Goal: Information Seeking & Learning: Check status

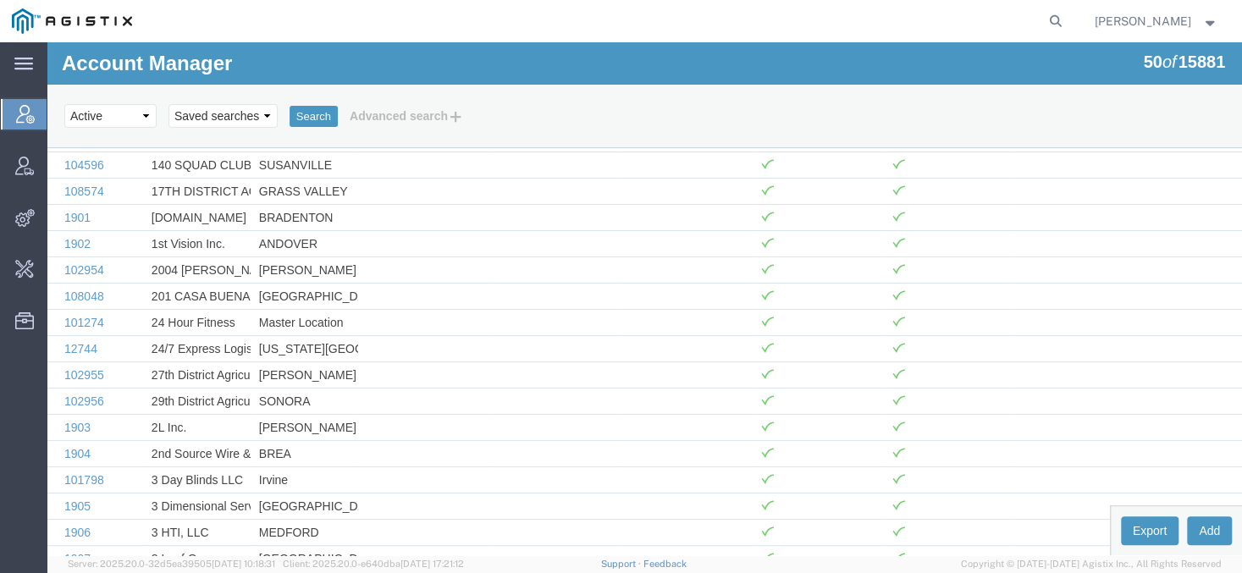
click at [1070, 19] on form at bounding box center [1056, 21] width 27 height 42
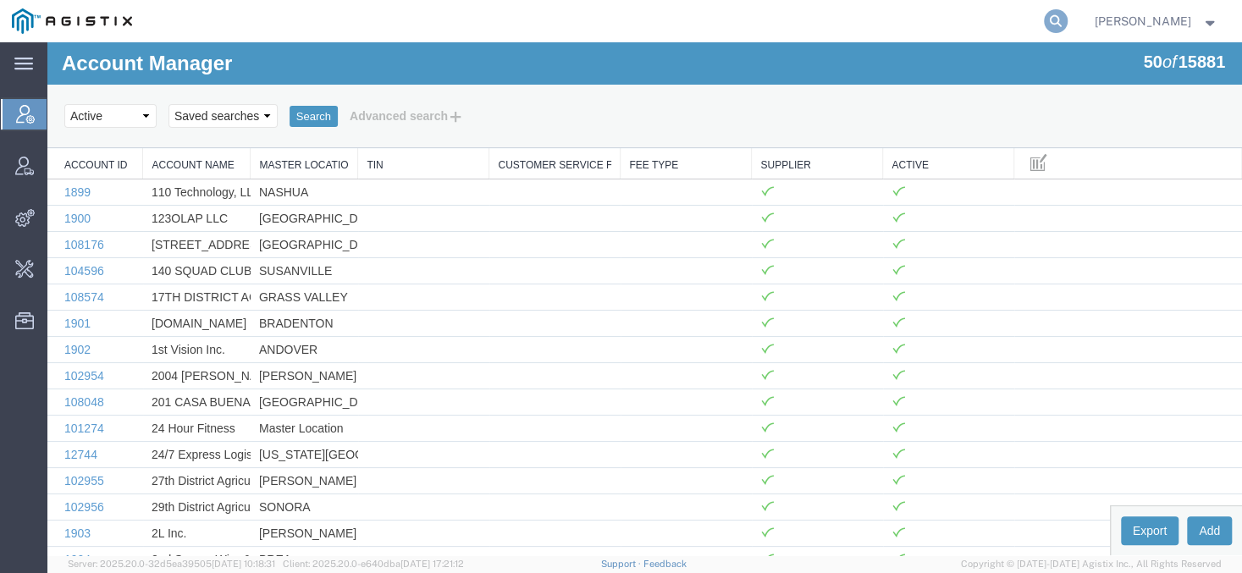
click at [1068, 23] on icon at bounding box center [1056, 21] width 24 height 24
paste input "jessejo@ATS-INC.com"
type input "jessejo@ATS-INC.com"
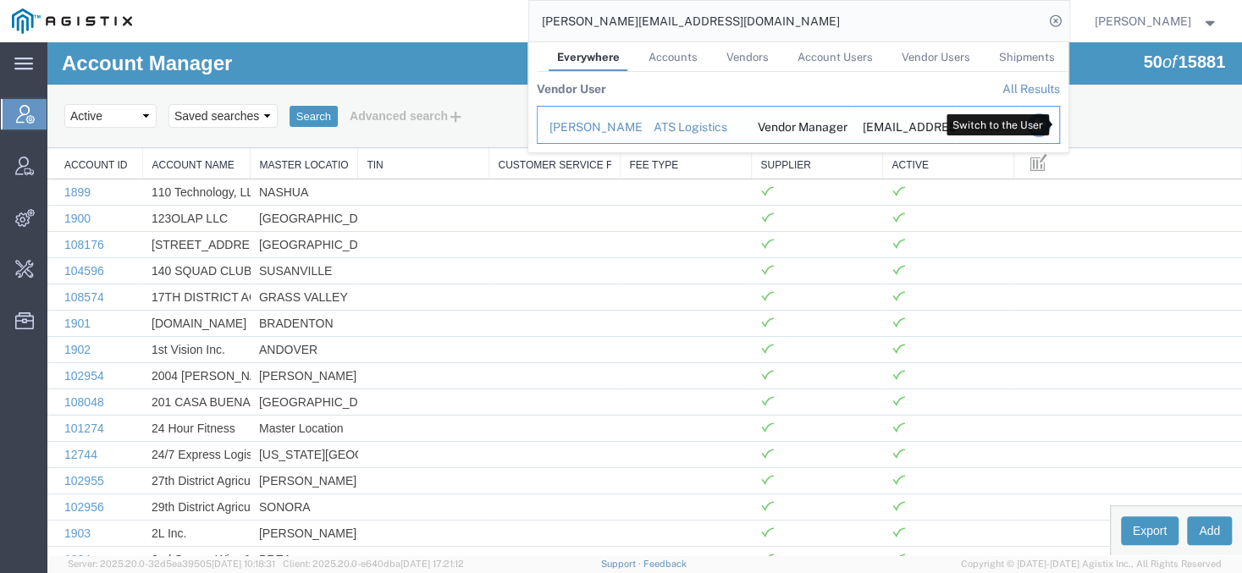
click at [1050, 128] on icon "Search Results" at bounding box center [1038, 125] width 24 height 24
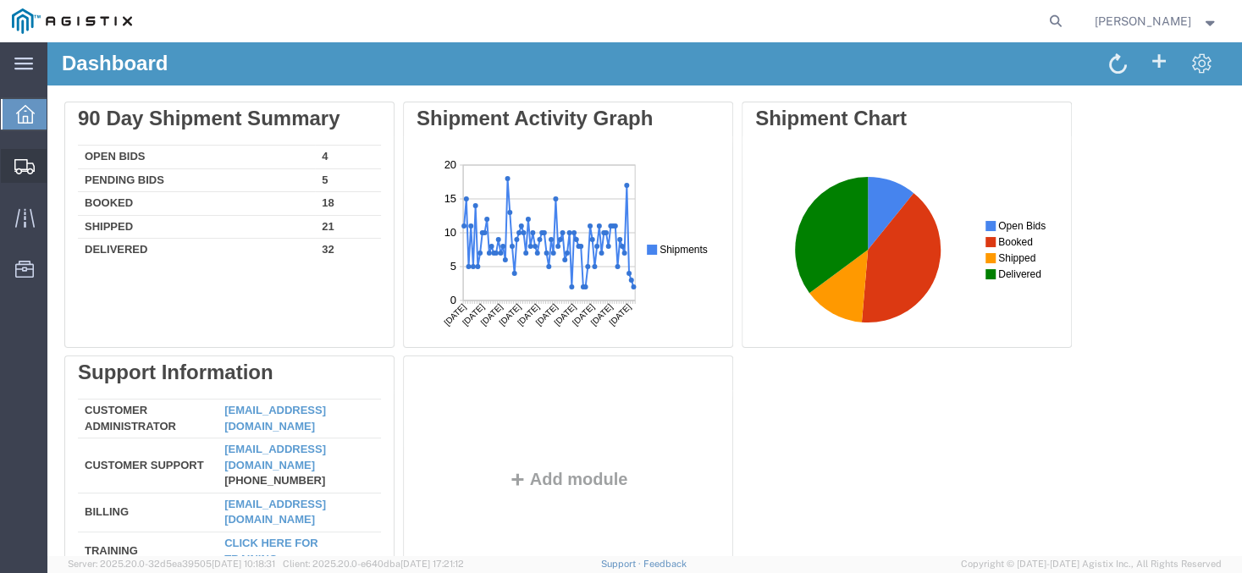
click at [58, 160] on span "Shipments" at bounding box center [53, 166] width 12 height 34
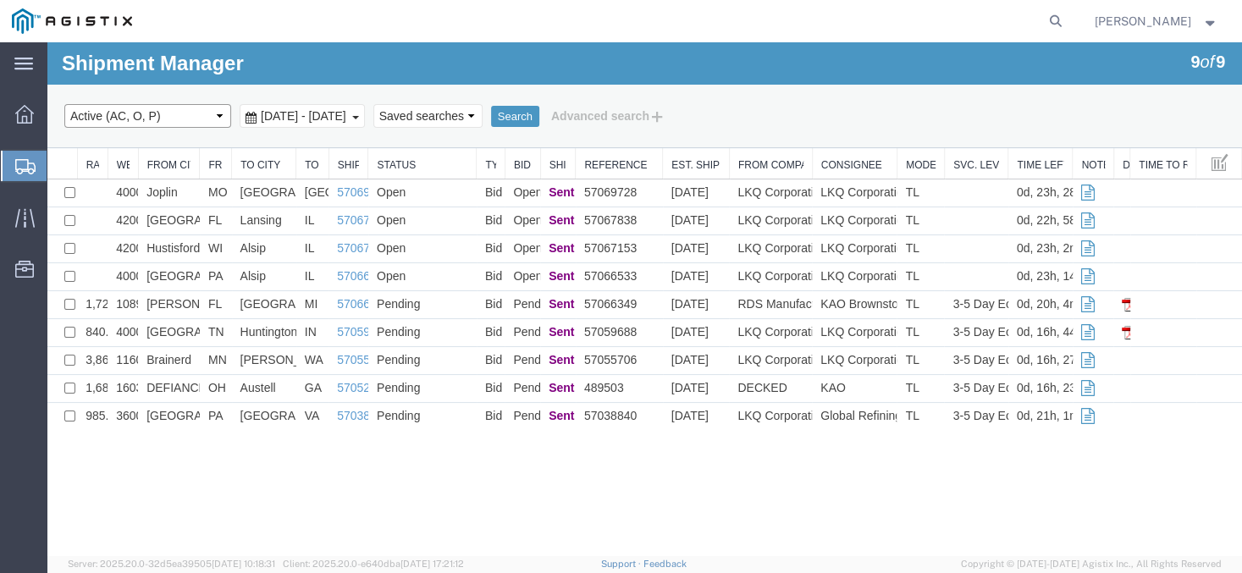
click at [64, 104] on select "Select status Active (AC, O, P) All Approved Awaiting Confirmation (AC) Booked …" at bounding box center [147, 116] width 167 height 24
select select "LOST"
click option "Lost" at bounding box center [47, 42] width 0 height 0
click at [1068, 19] on icon at bounding box center [1056, 21] width 24 height 24
paste input "57051630 Inbox"
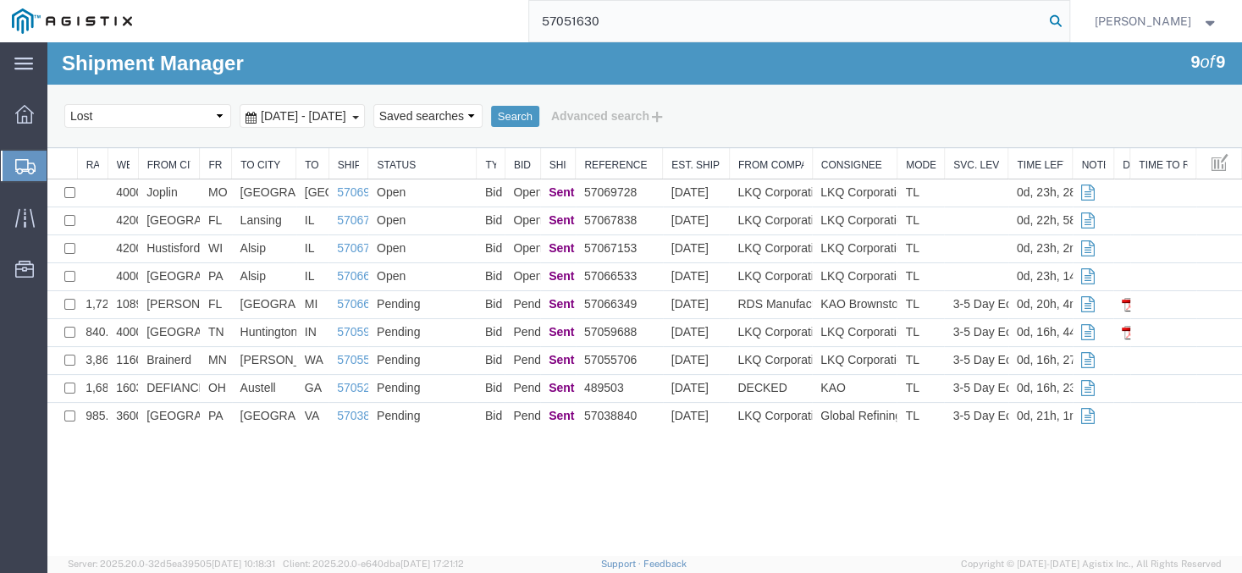
type input "57051630"
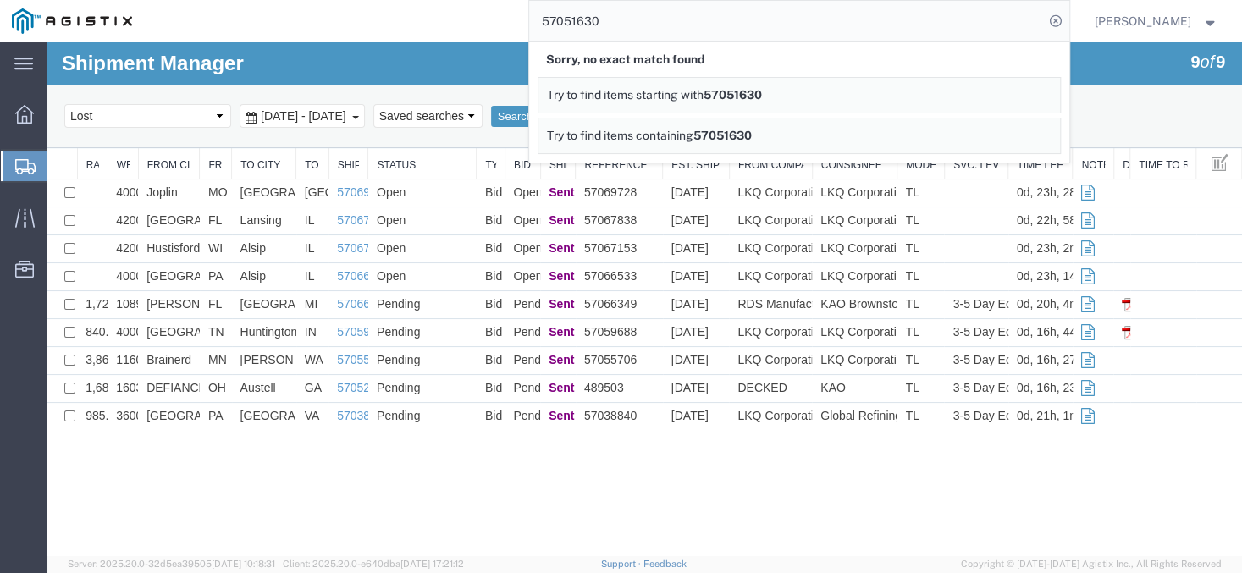
drag, startPoint x: 644, startPoint y: 19, endPoint x: 434, endPoint y: -14, distance: 213.6
click at [529, 1] on input "57051630" at bounding box center [786, 21] width 515 height 41
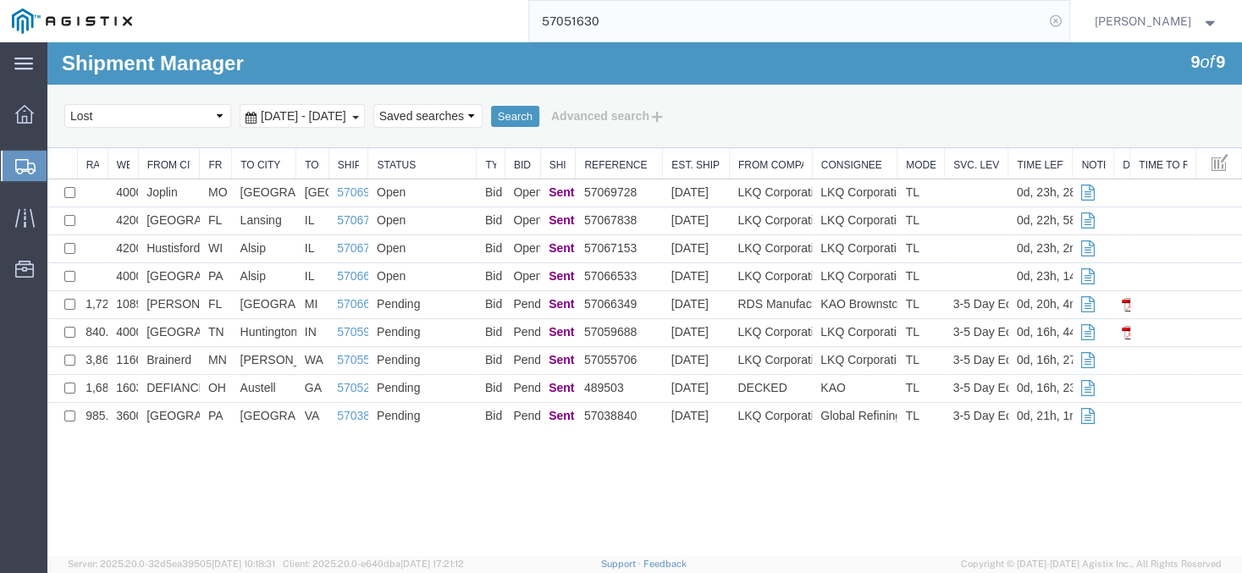
click at [1068, 25] on icon at bounding box center [1056, 21] width 24 height 24
paste input "57051630"
type input "57051630"
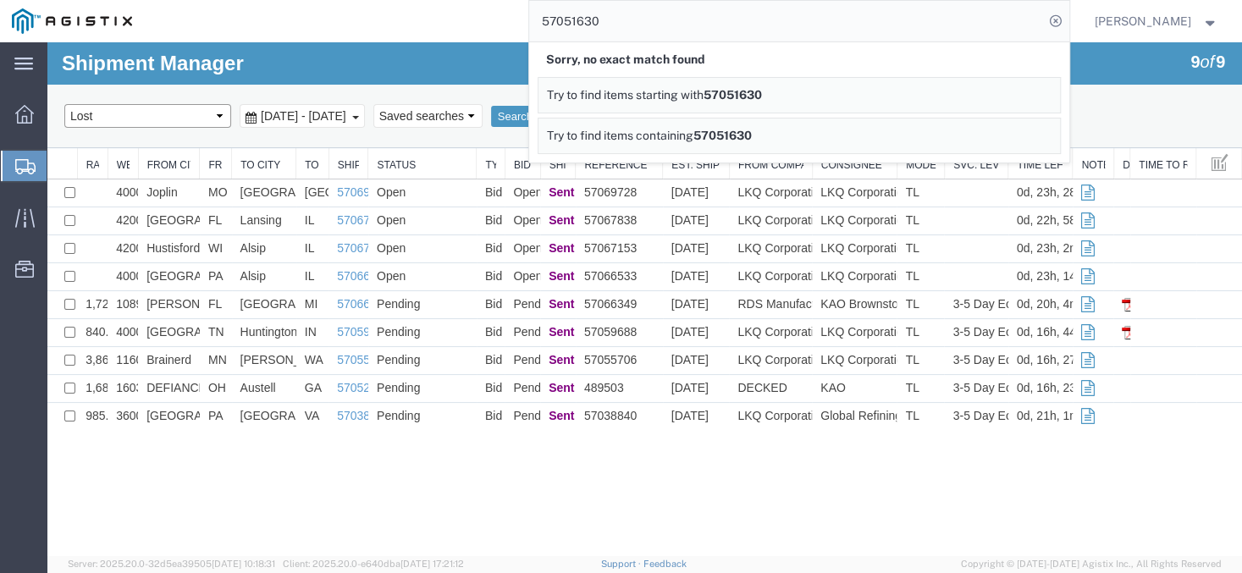
click at [64, 104] on select "Select status Active (AC, O, P) All Approved Awaiting Confirmation (AC) Booked …" at bounding box center [147, 116] width 167 height 24
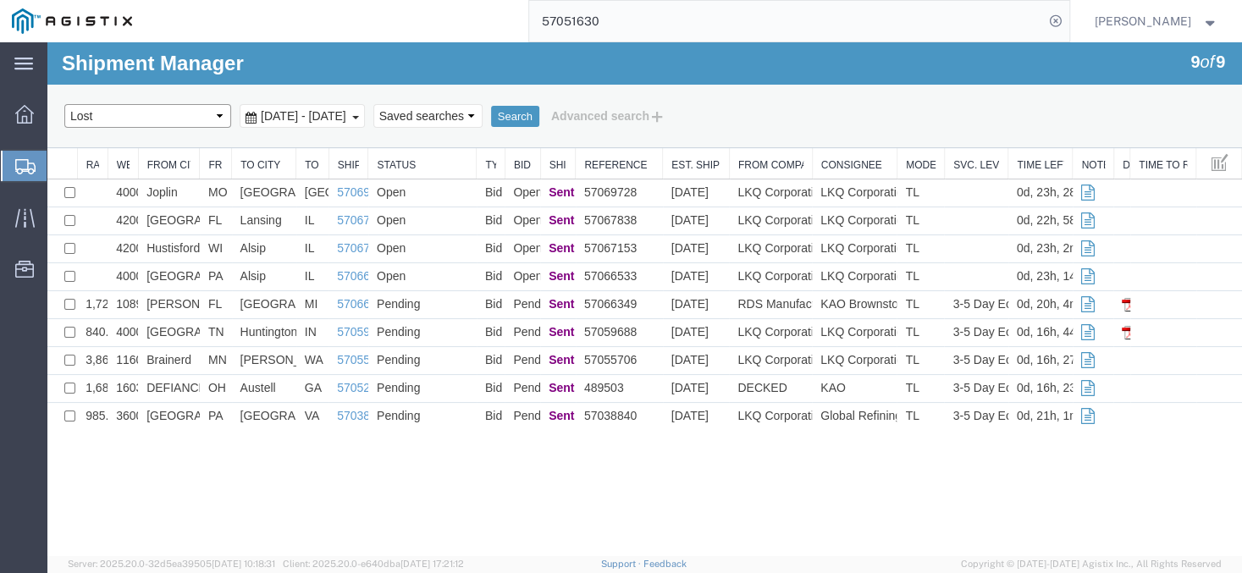
select select "ALL"
click option "All" at bounding box center [47, 42] width 0 height 0
click at [648, 100] on div "Search Select status Active (AC, O, P) All Approved Awaiting Confirmation (AC) …" at bounding box center [644, 117] width 1195 height 64
click at [648, 108] on button "Advanced search" at bounding box center [608, 116] width 138 height 29
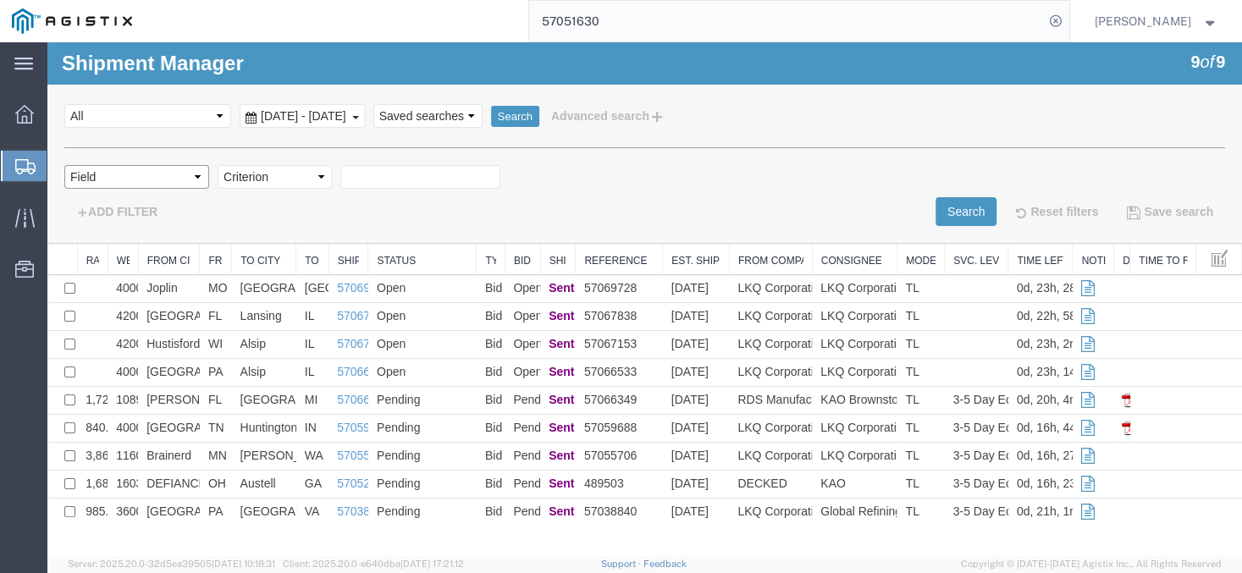
click at [64, 165] on select "Field Account Batch Id Bid No Broker Name Carrier Name Carrier Ref Number Consi…" at bounding box center [136, 177] width 145 height 24
select select "shipno"
click at [218, 165] on select "Criterion contains does not contain is is blank is not blank starts with" at bounding box center [275, 177] width 114 height 24
select select "contains"
click option "contains" at bounding box center [47, 42] width 0 height 0
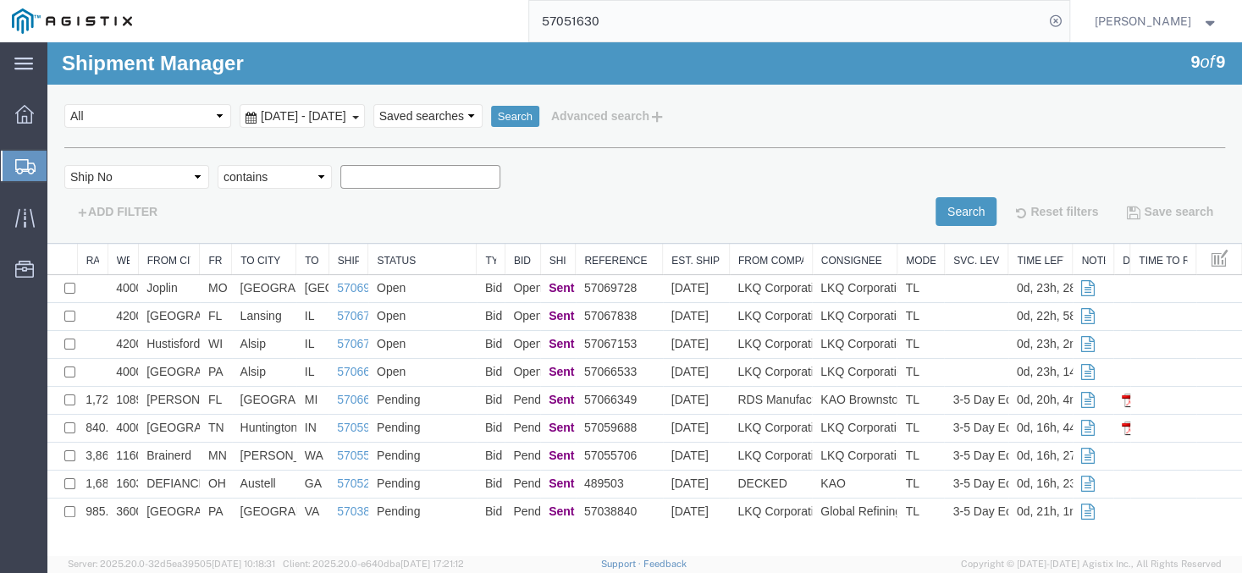
click at [364, 184] on input "text" at bounding box center [420, 177] width 160 height 24
paste input "57051630"
type input "57051630"
click at [961, 214] on button "Search" at bounding box center [966, 211] width 61 height 29
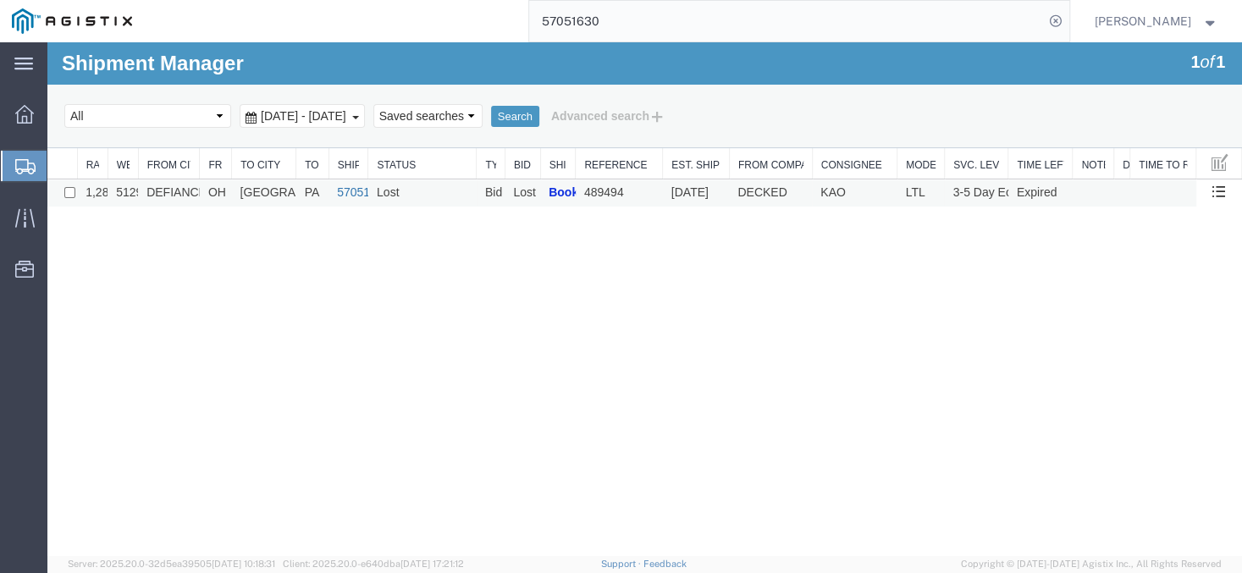
click at [342, 196] on link "57051630" at bounding box center [363, 192] width 53 height 14
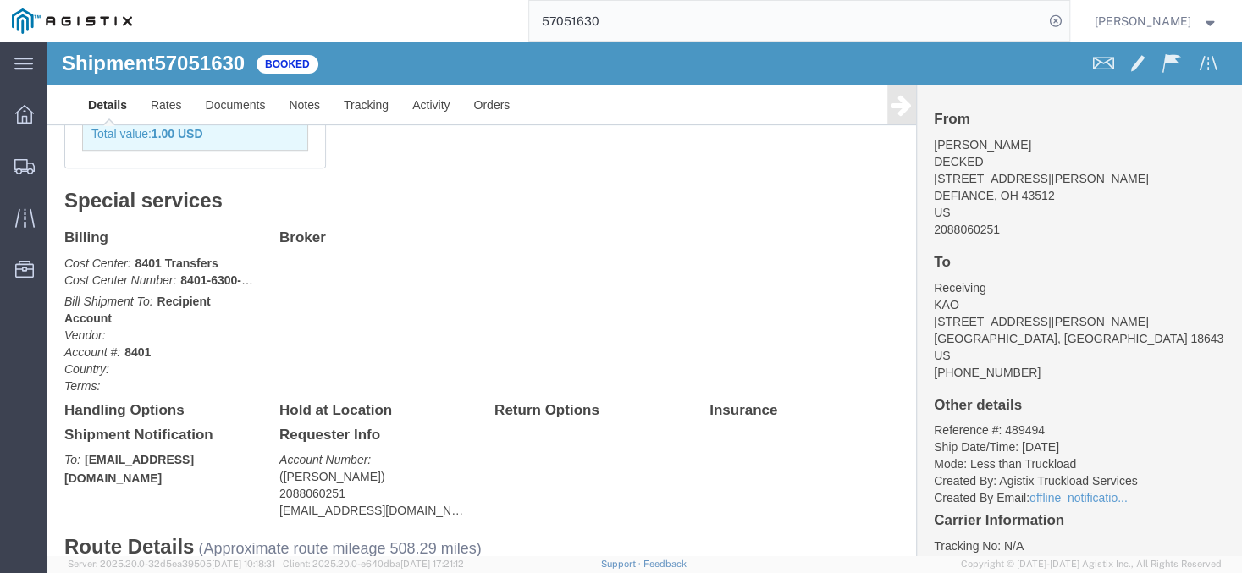
scroll to position [641, 0]
click link "Rates"
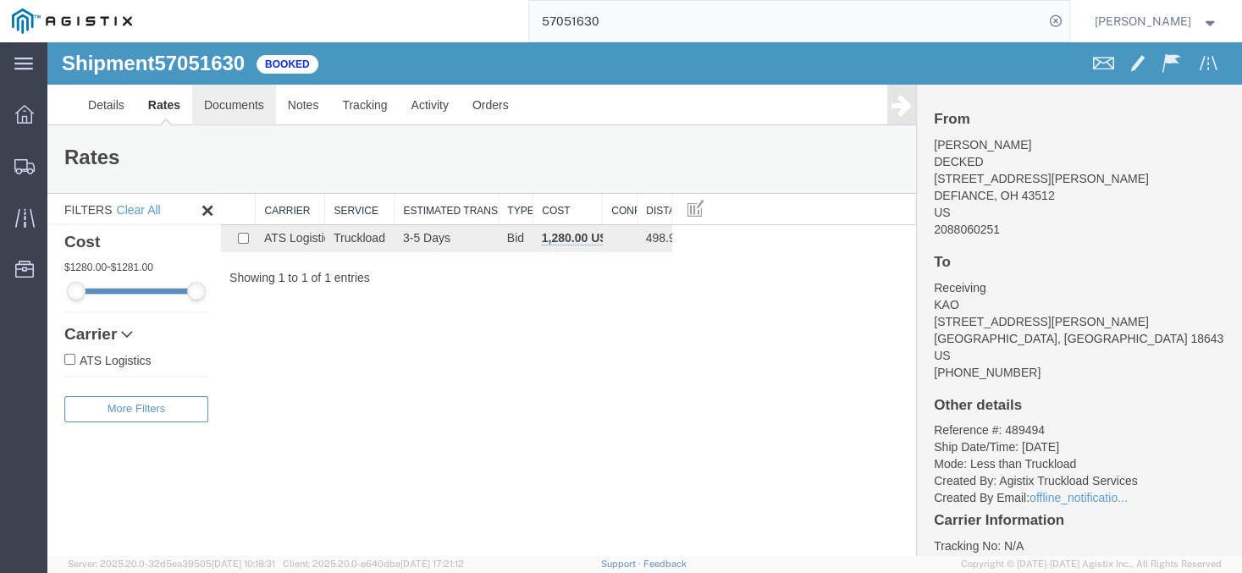
click at [239, 122] on link "Documents" at bounding box center [234, 105] width 84 height 41
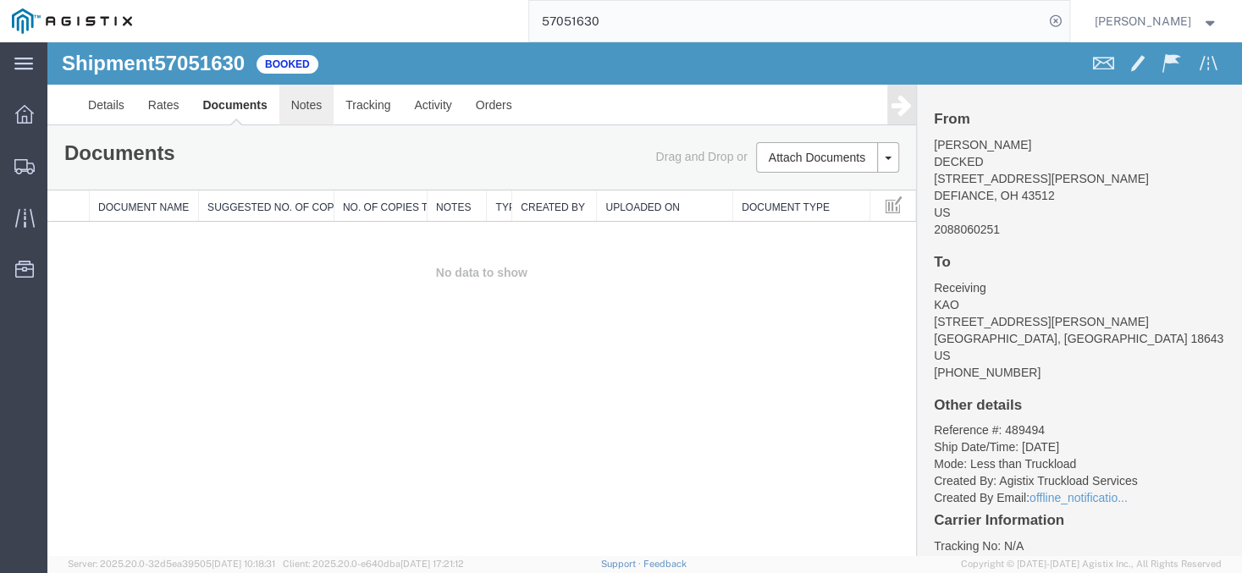
click at [318, 116] on link "Notes" at bounding box center [306, 105] width 55 height 41
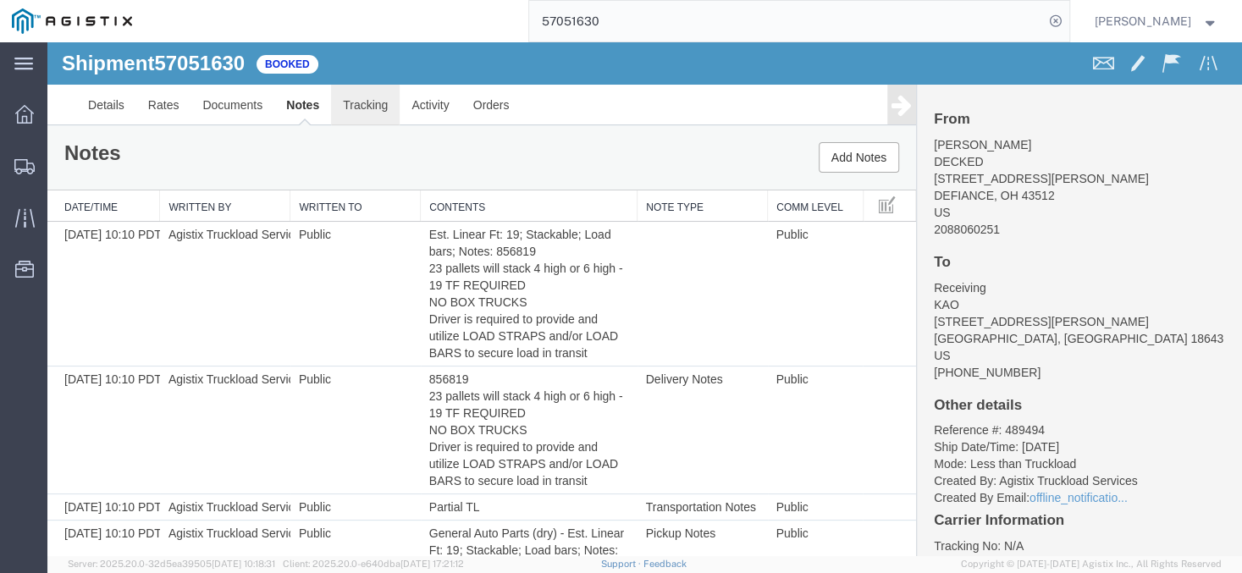
click at [368, 110] on link "Tracking" at bounding box center [365, 105] width 69 height 41
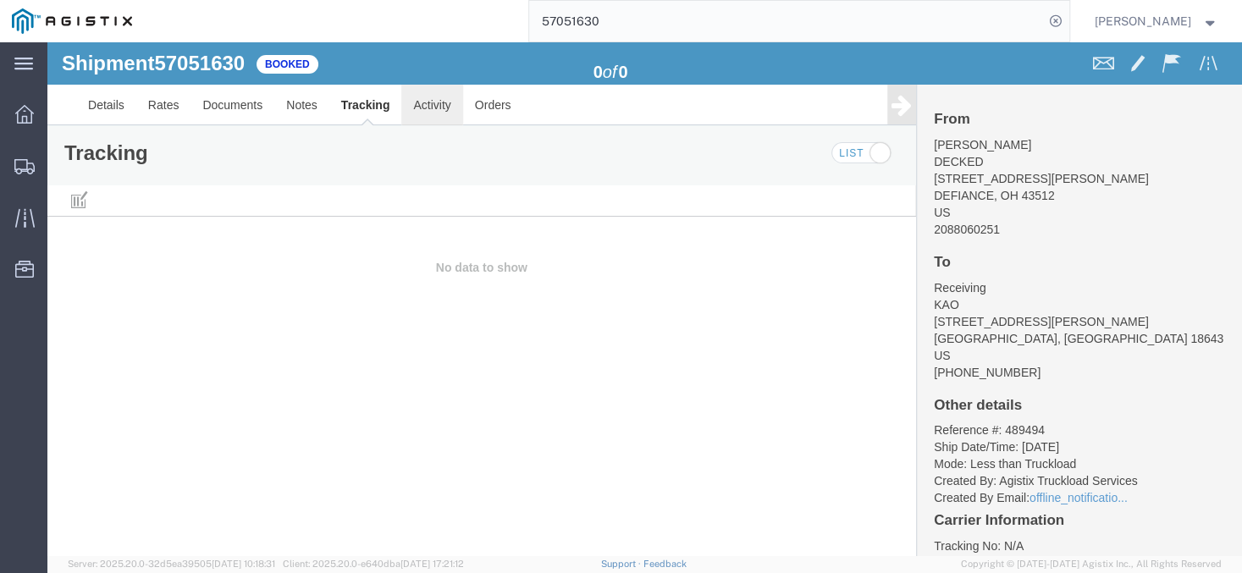
click at [420, 104] on link "Activity" at bounding box center [431, 105] width 61 height 41
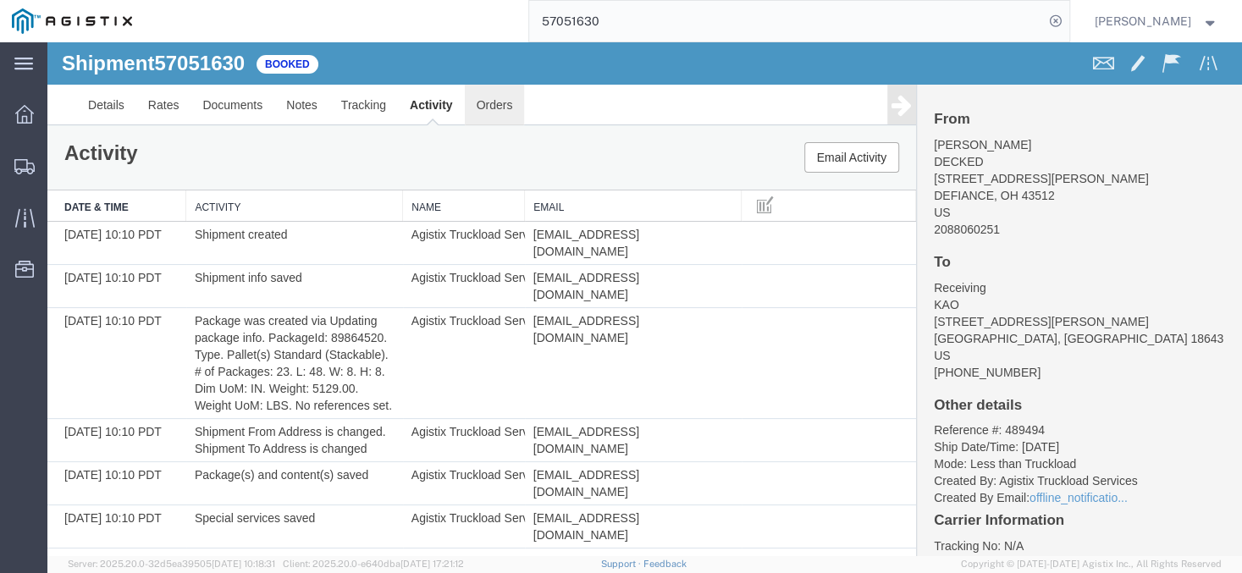
click at [497, 107] on link "Orders" at bounding box center [495, 105] width 60 height 41
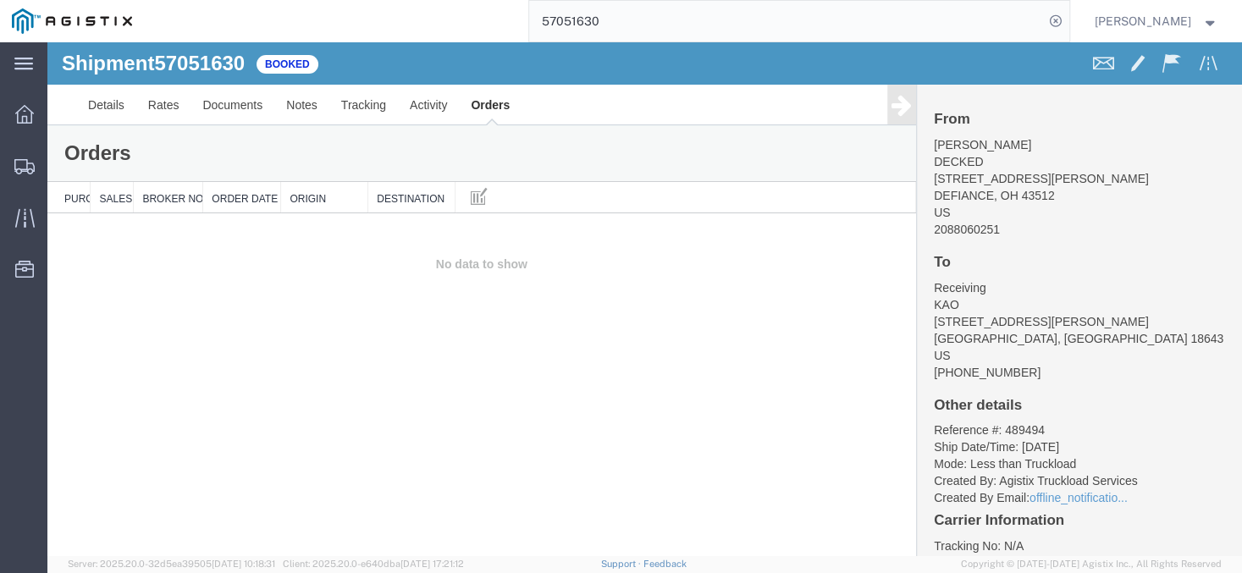
click at [169, 59] on span "57051630" at bounding box center [199, 63] width 91 height 23
copy h1 "57051630"
click at [1125, 17] on span "Jesse Jordan" at bounding box center [1143, 21] width 97 height 19
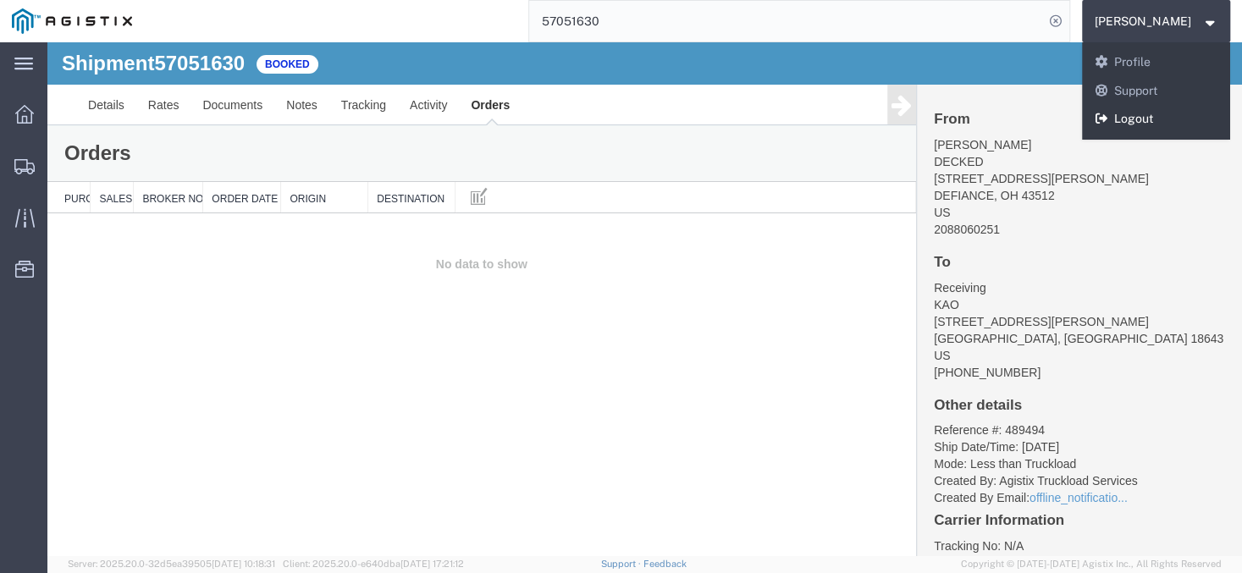
click at [1139, 132] on link "Logout" at bounding box center [1156, 119] width 149 height 29
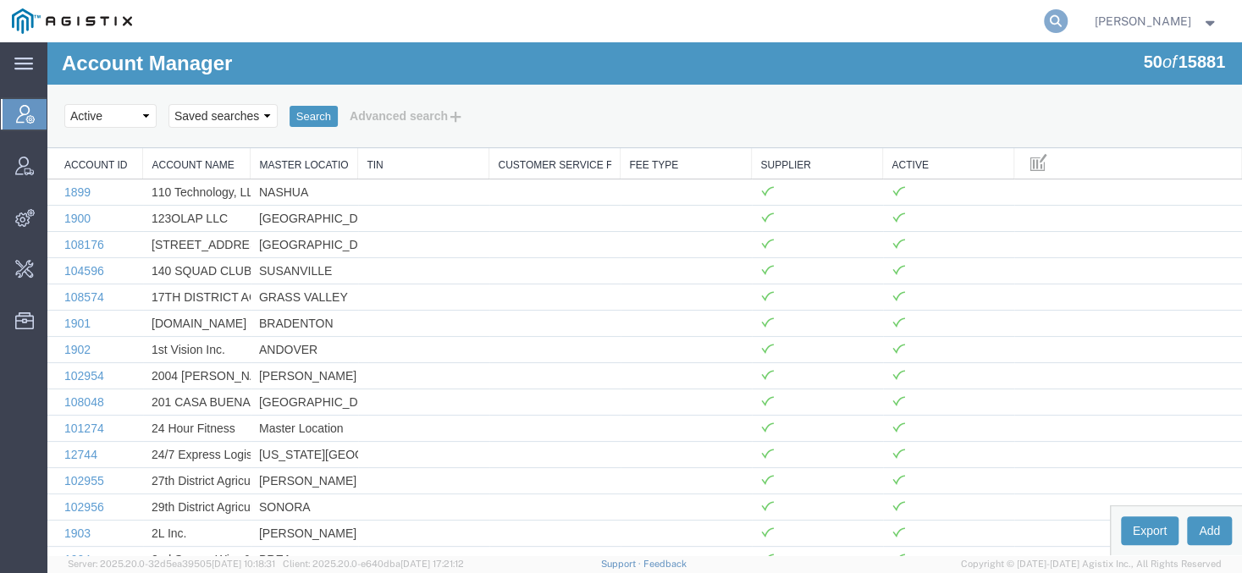
click at [1068, 18] on icon at bounding box center [1056, 21] width 24 height 24
type input "lkq"
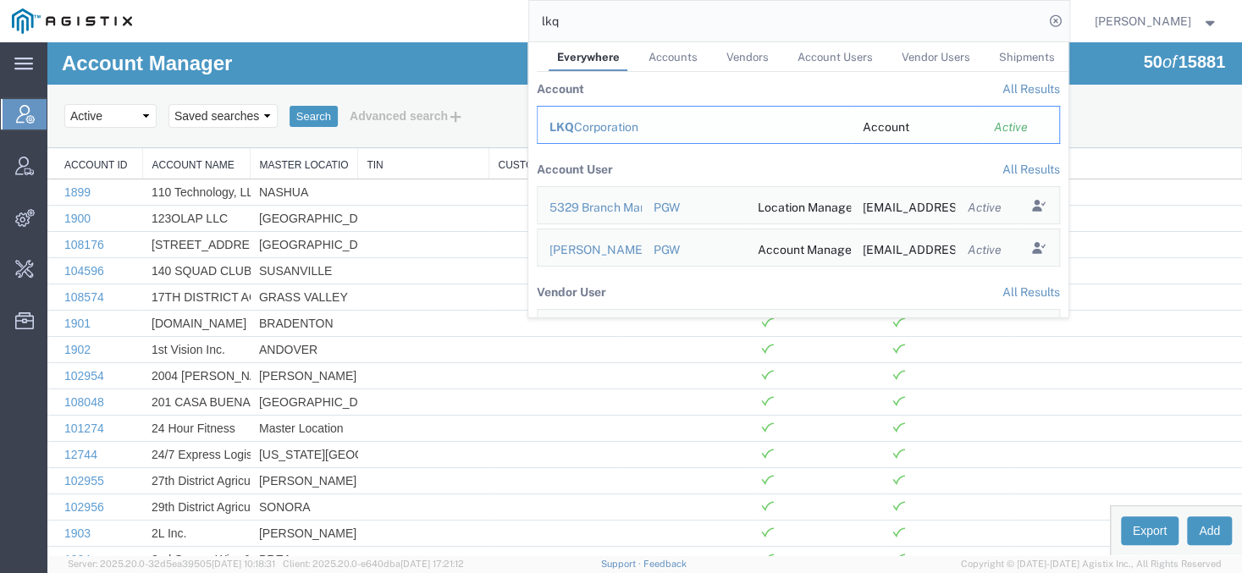
click at [626, 130] on div "LKQ Corporation" at bounding box center [695, 128] width 290 height 18
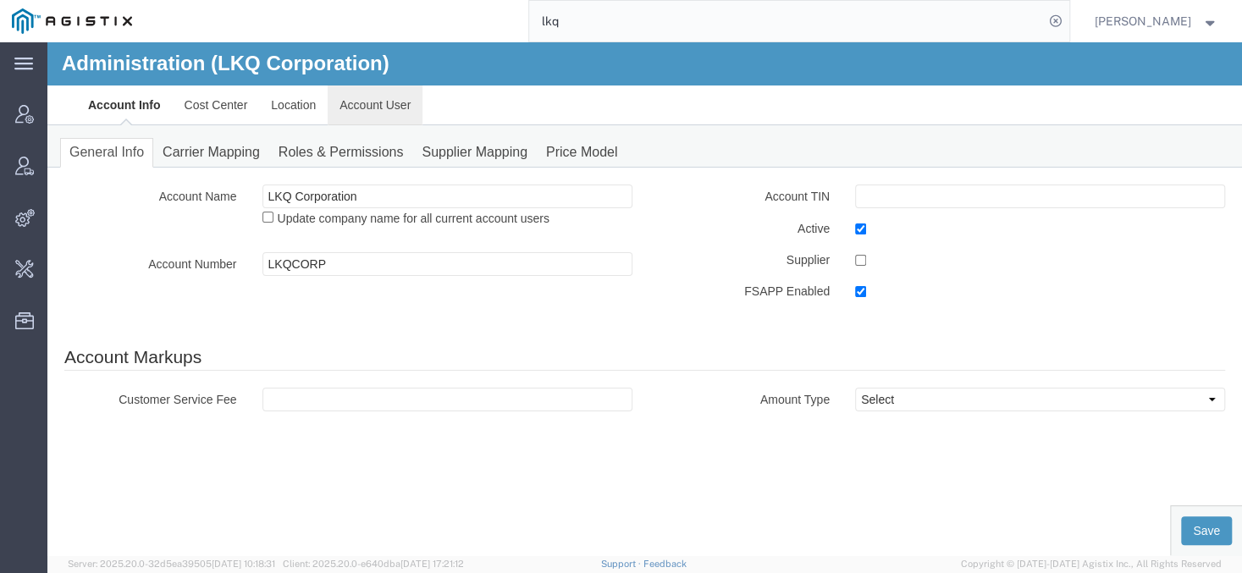
click at [348, 101] on link "Account User" at bounding box center [375, 105] width 95 height 41
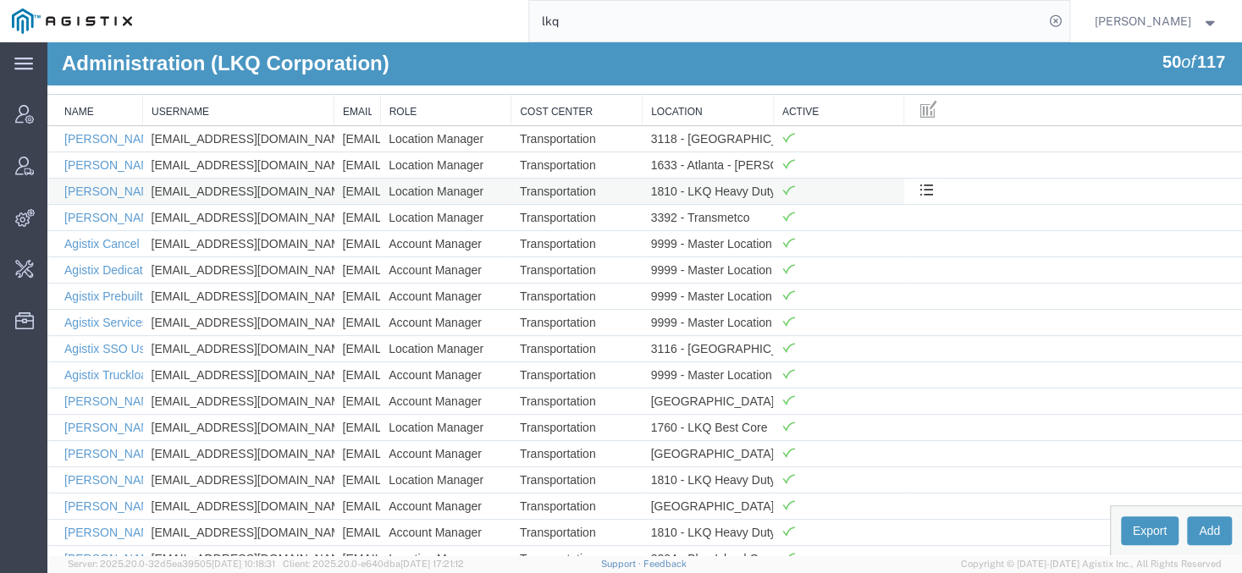
scroll to position [135, 0]
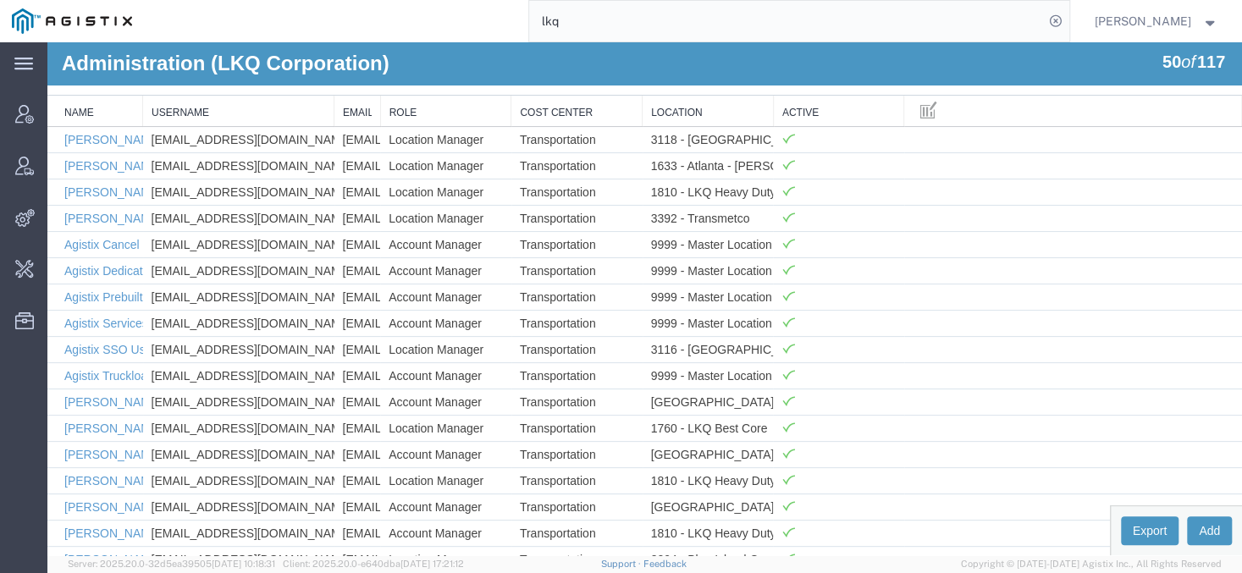
click at [332, 108] on th "Username" at bounding box center [238, 111] width 191 height 31
click at [924, 111] on span at bounding box center [928, 109] width 17 height 19
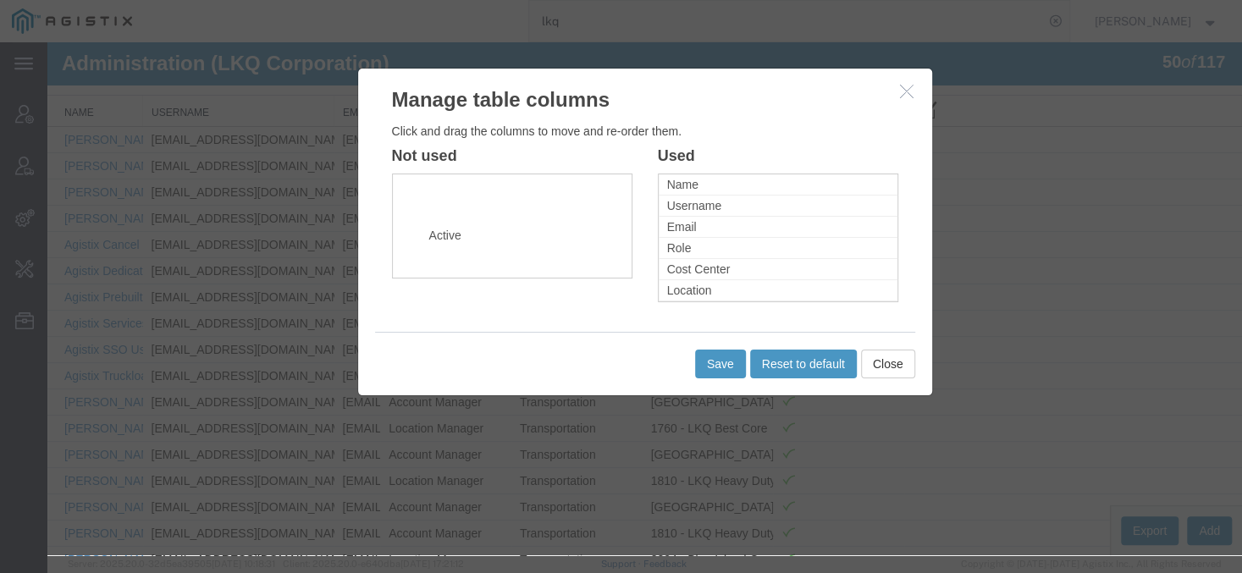
drag, startPoint x: 764, startPoint y: 318, endPoint x: 526, endPoint y: 243, distance: 249.6
click at [526, 243] on li "Active" at bounding box center [539, 235] width 239 height 20
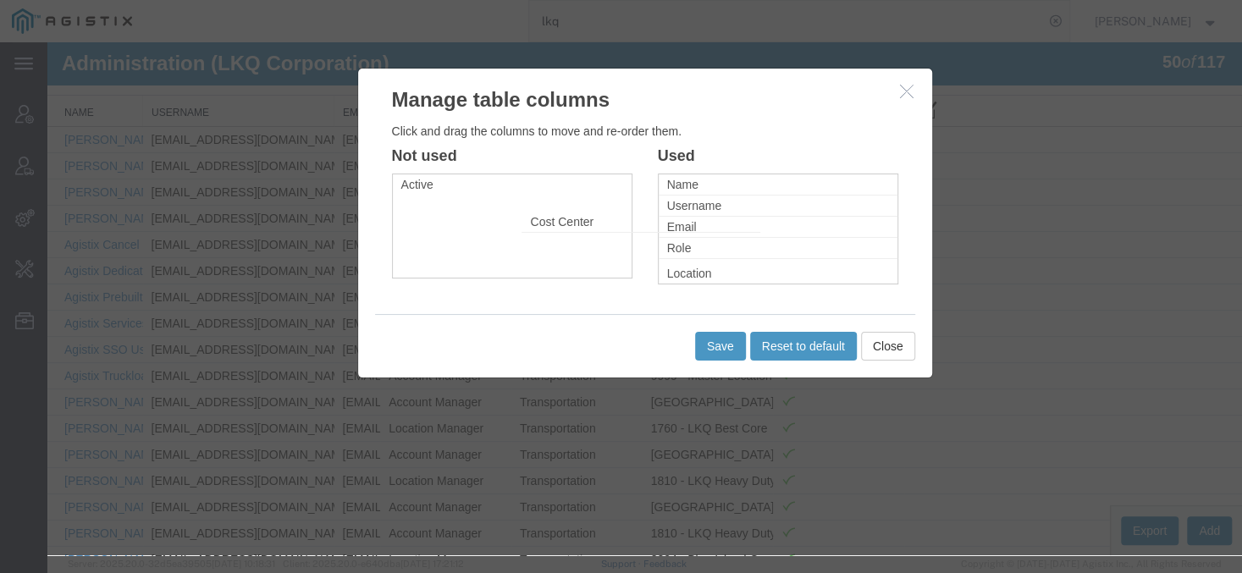
drag, startPoint x: 709, startPoint y: 273, endPoint x: 550, endPoint y: 211, distance: 170.8
click at [550, 212] on li "Cost Center" at bounding box center [641, 222] width 239 height 21
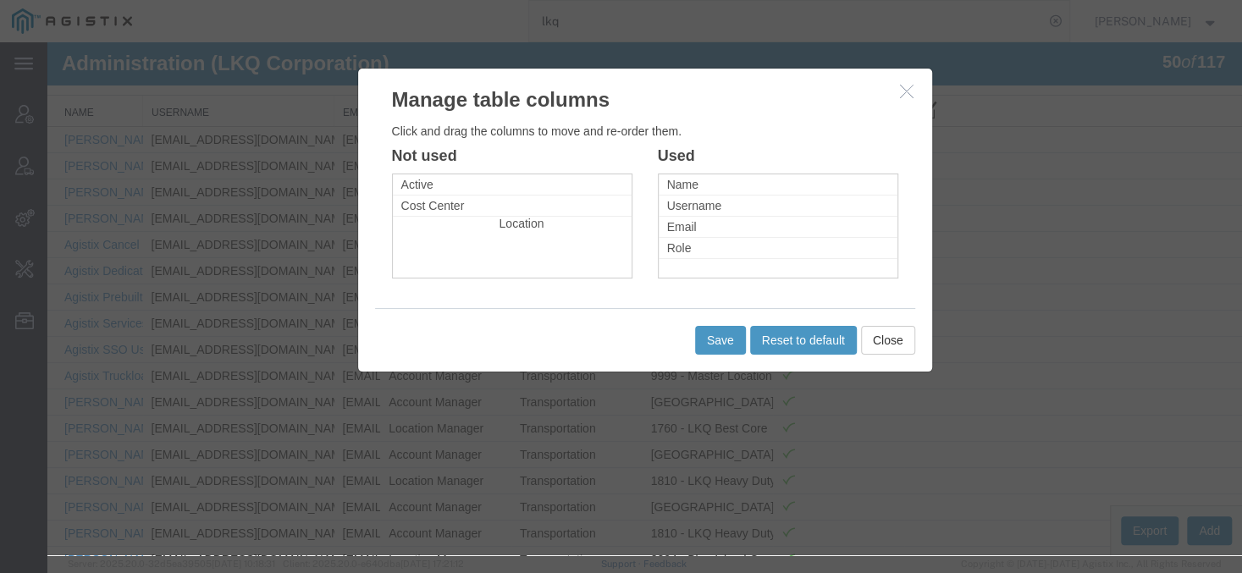
drag, startPoint x: 681, startPoint y: 264, endPoint x: 513, endPoint y: 218, distance: 173.8
click at [513, 218] on li "Location" at bounding box center [609, 223] width 239 height 20
drag, startPoint x: 667, startPoint y: 239, endPoint x: 681, endPoint y: 252, distance: 19.2
click at [681, 252] on li "Role" at bounding box center [791, 261] width 239 height 20
click at [718, 345] on button "Save" at bounding box center [720, 340] width 51 height 29
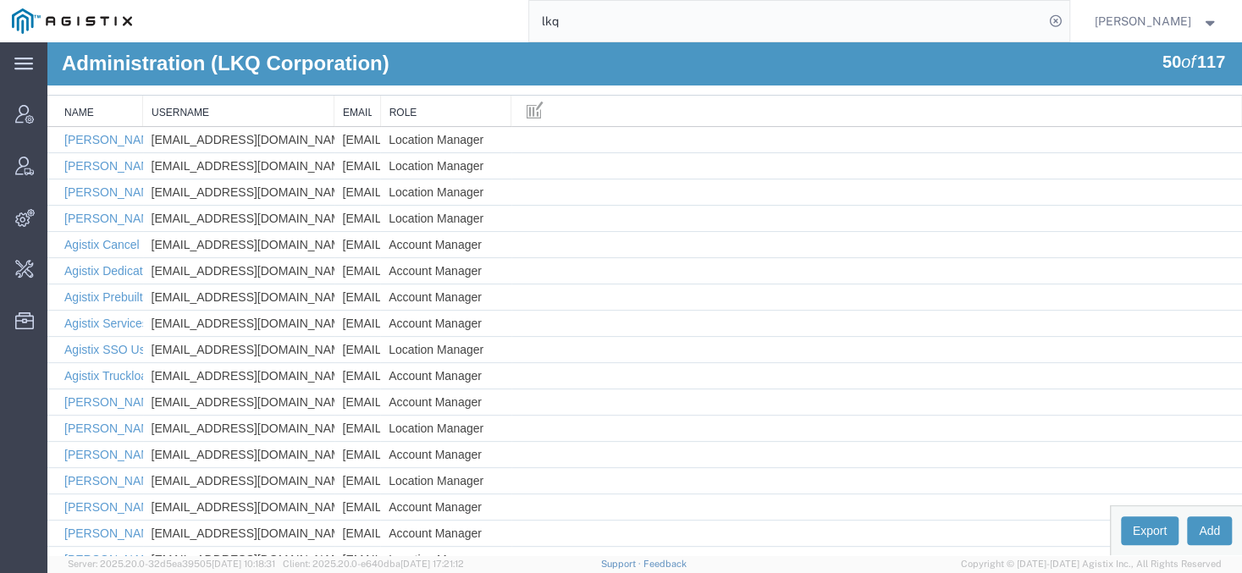
click at [377, 108] on th "Email" at bounding box center [358, 111] width 47 height 31
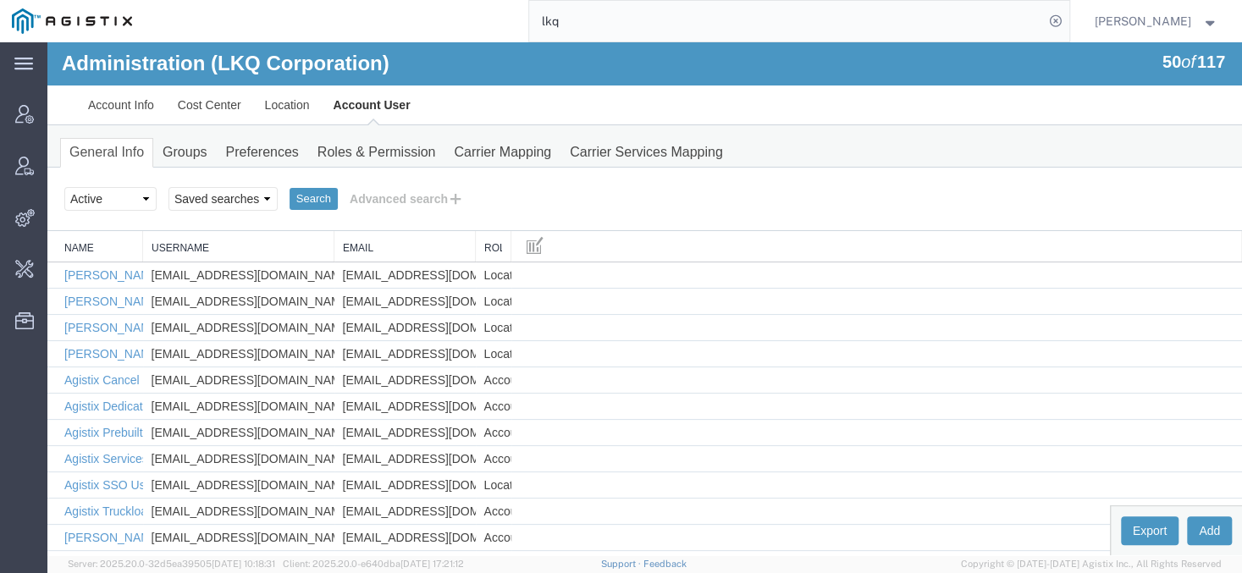
drag, startPoint x: 379, startPoint y: 239, endPoint x: 567, endPoint y: 231, distance: 189.0
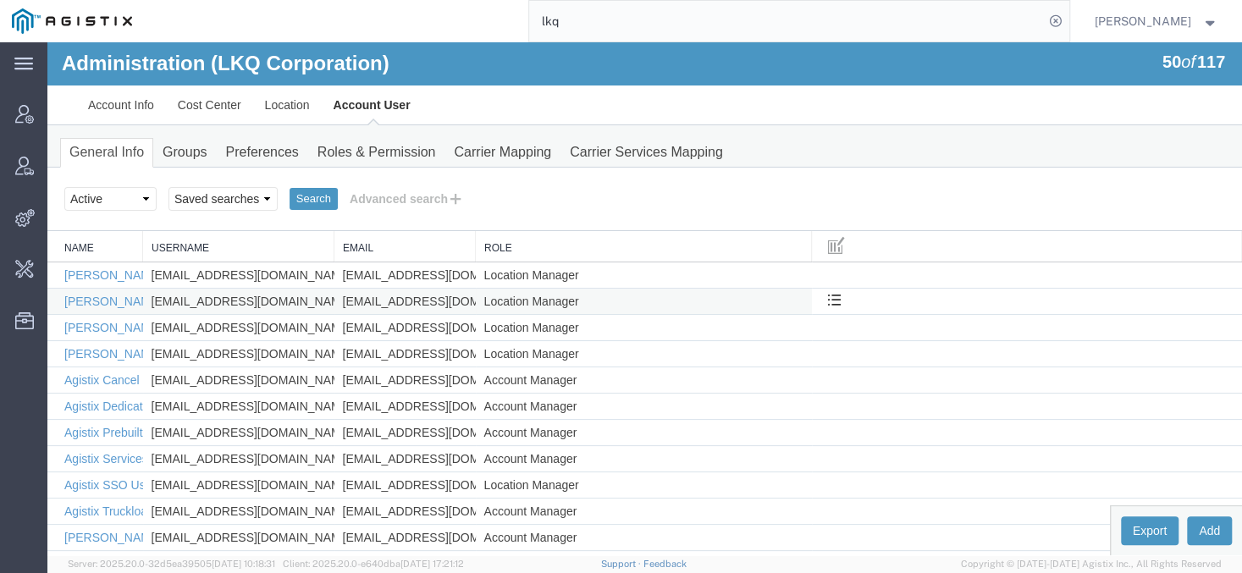
drag, startPoint x: 510, startPoint y: 247, endPoint x: 928, endPoint y: 301, distance: 421.7
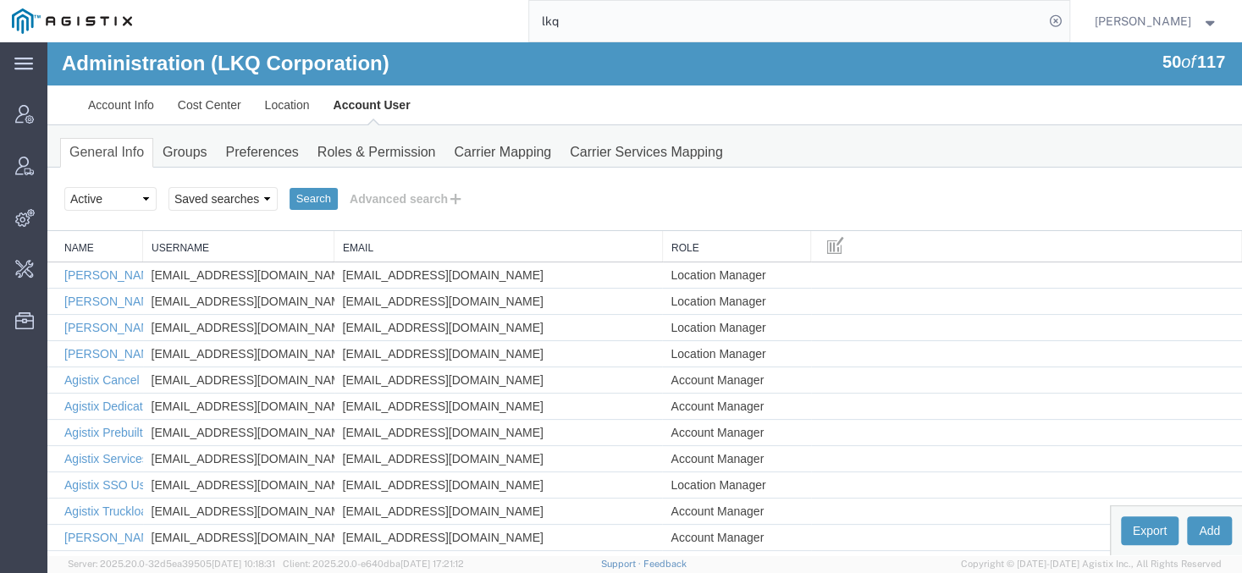
drag, startPoint x: 477, startPoint y: 246, endPoint x: 665, endPoint y: 247, distance: 188.0
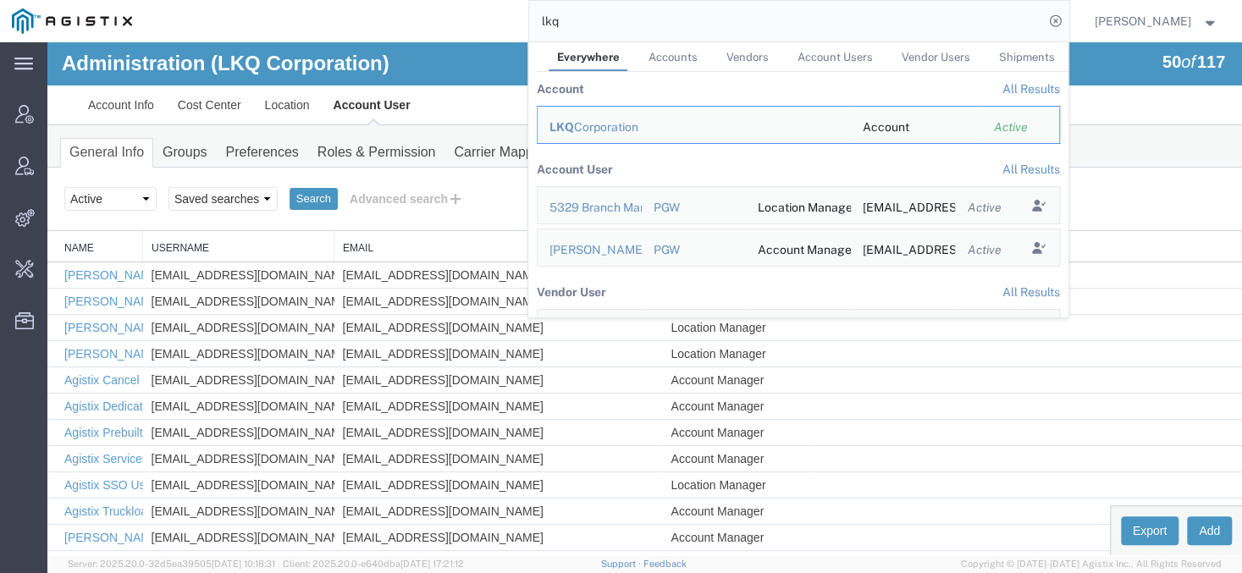
drag, startPoint x: 605, startPoint y: 33, endPoint x: 519, endPoint y: 8, distance: 89.0
click at [529, 8] on input "lkq" at bounding box center [786, 21] width 515 height 41
